Goal: Communication & Community: Answer question/provide support

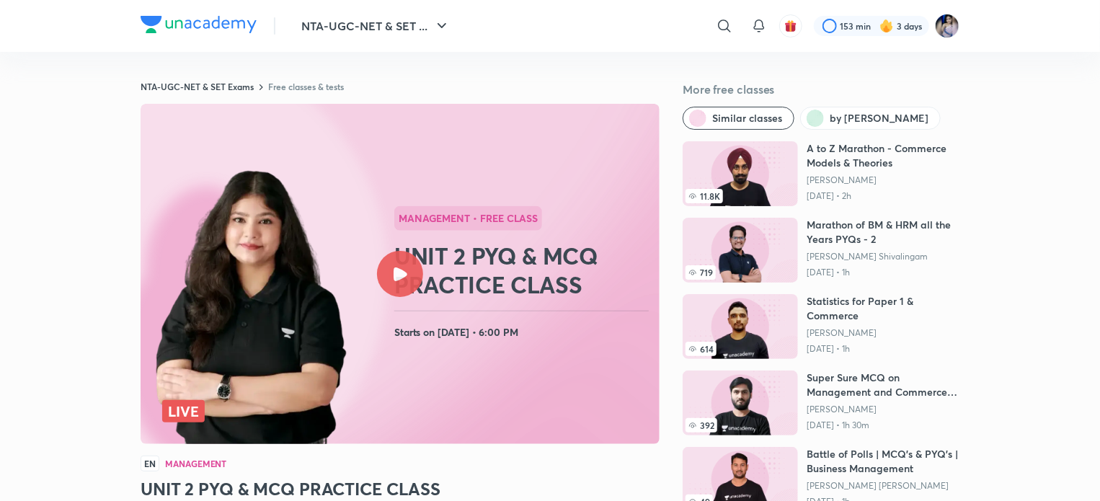
click at [396, 277] on icon at bounding box center [401, 274] width 14 height 14
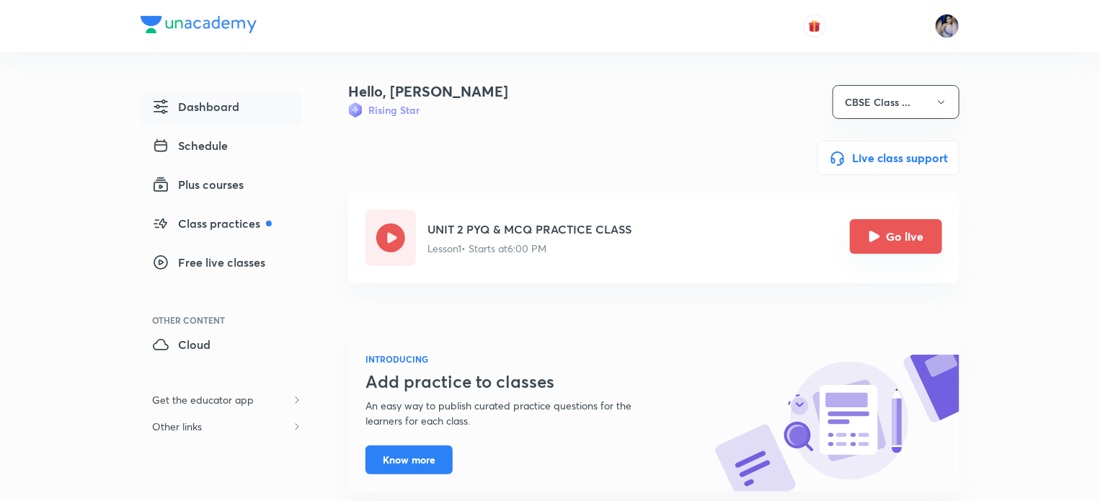
click at [898, 250] on button "Go live" at bounding box center [896, 236] width 92 height 35
